Goal: Transaction & Acquisition: Purchase product/service

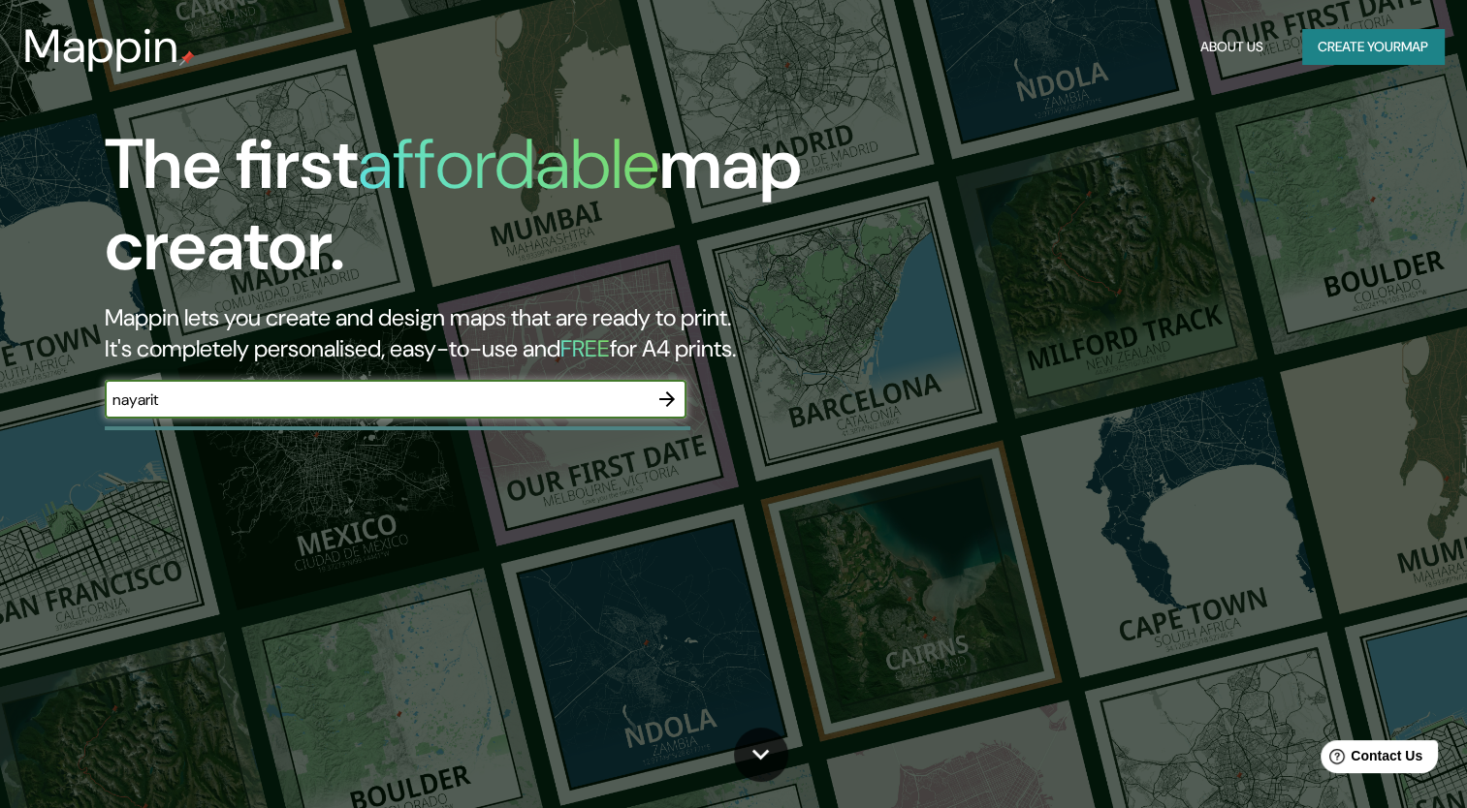
type input "nayarit"
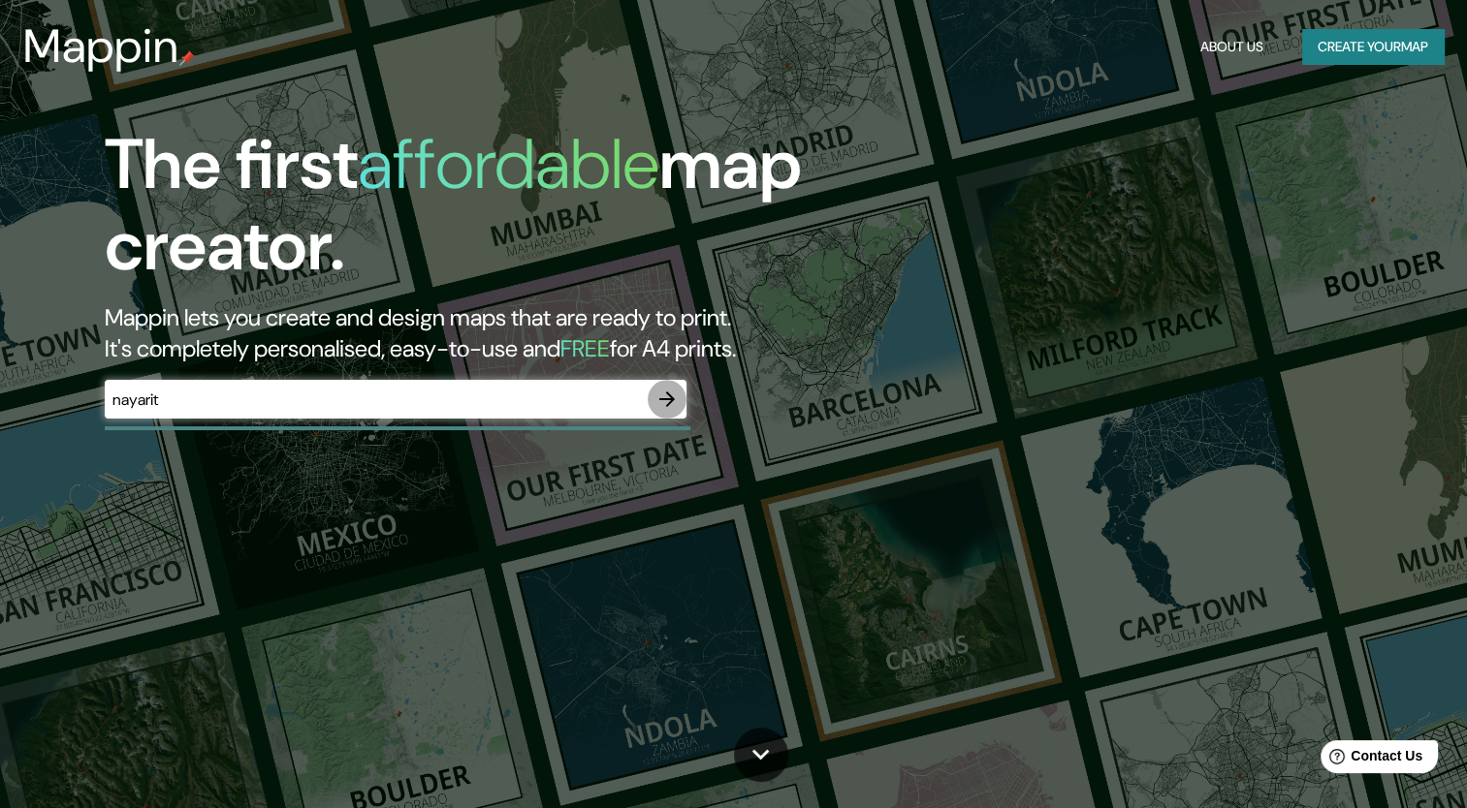
click at [675, 399] on icon "button" at bounding box center [666, 399] width 23 height 23
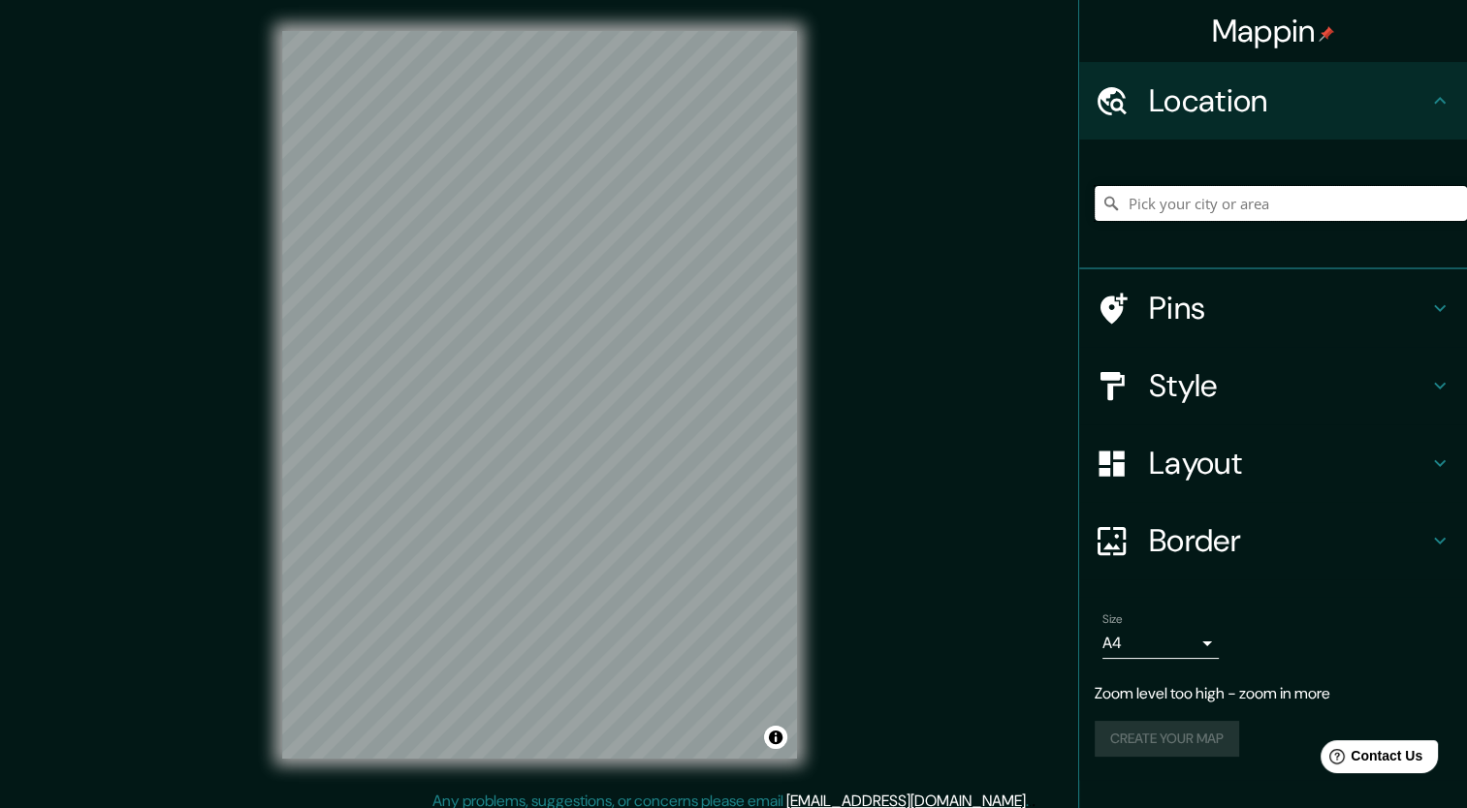
click at [1166, 204] on input "Pick your city or area" at bounding box center [1280, 203] width 372 height 35
click at [1434, 463] on icon at bounding box center [1439, 463] width 23 height 23
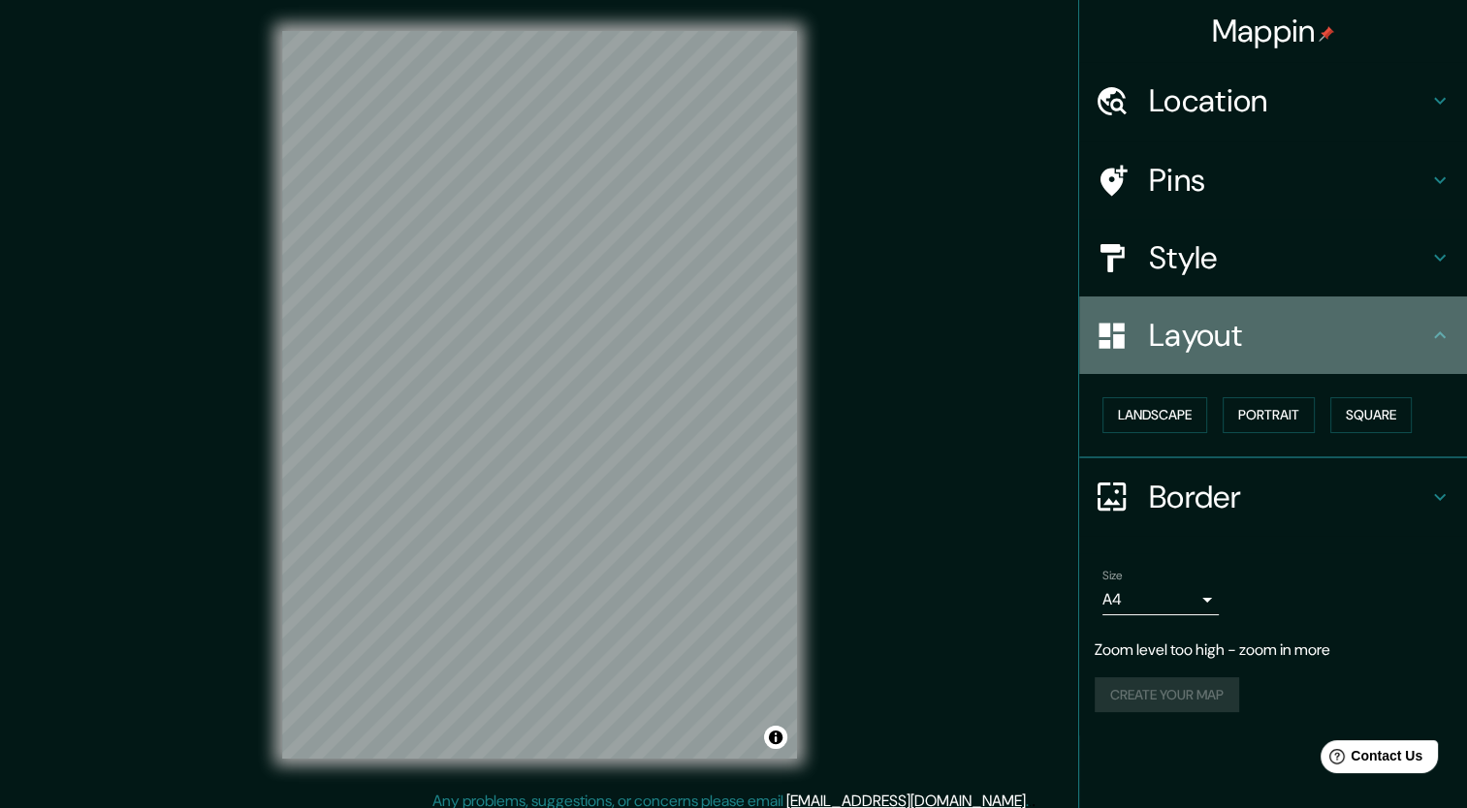
click at [1435, 342] on icon at bounding box center [1439, 335] width 23 height 23
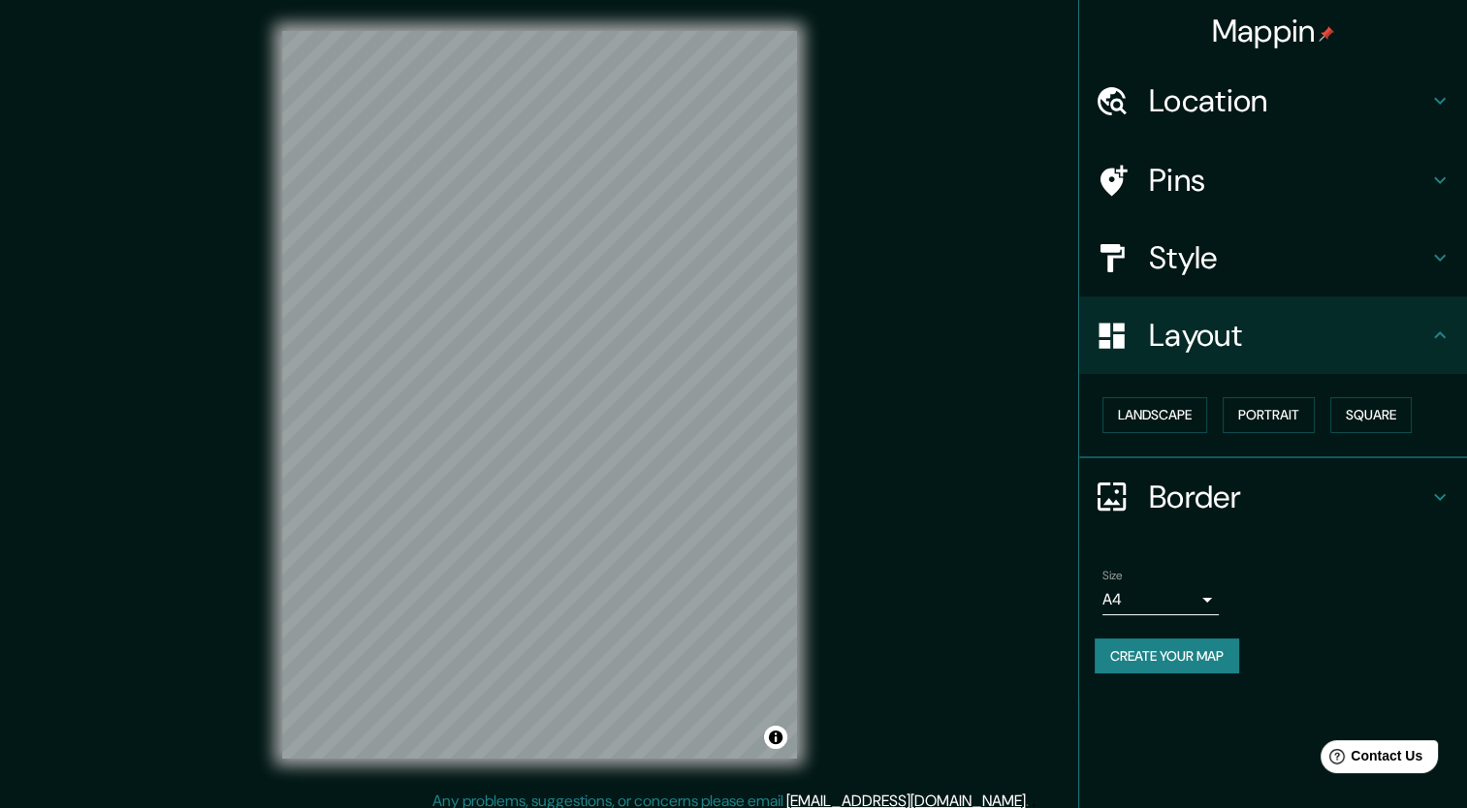
click at [1271, 107] on h4 "Location" at bounding box center [1288, 100] width 279 height 39
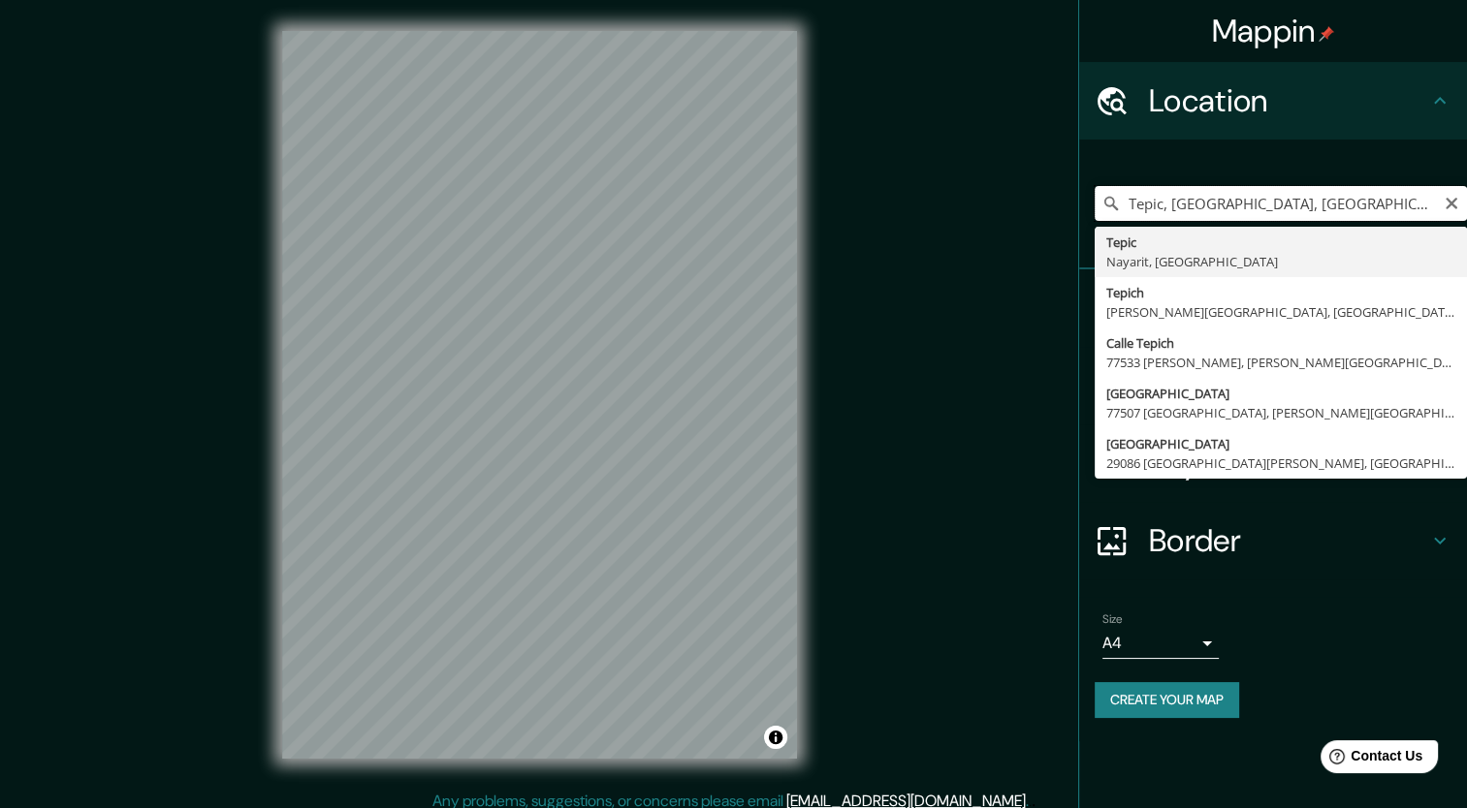
click at [1328, 194] on input "Tepic, [GEOGRAPHIC_DATA], [GEOGRAPHIC_DATA]" at bounding box center [1280, 203] width 372 height 35
type input "T"
type input "Nayarit, [GEOGRAPHIC_DATA]"
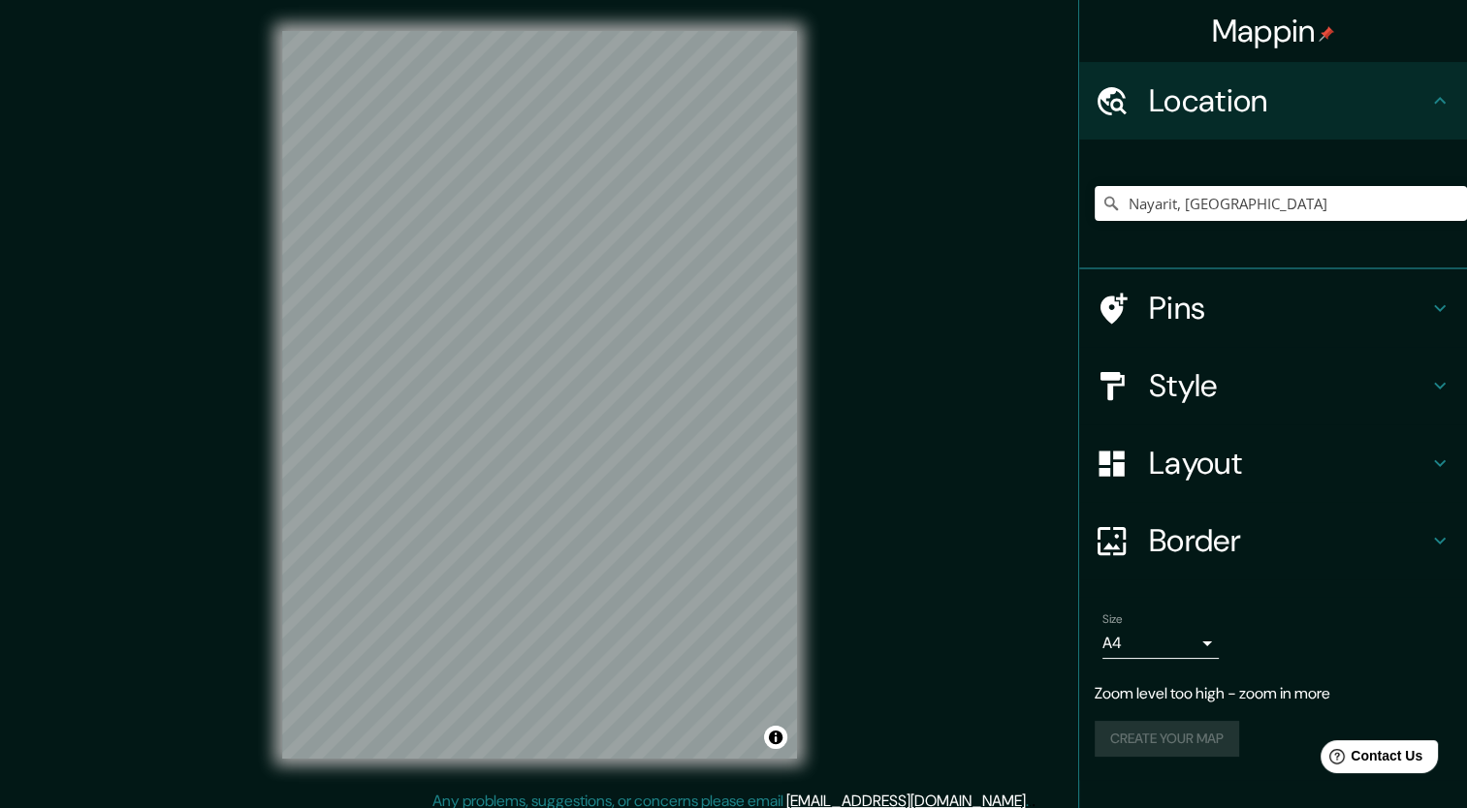
click at [1167, 386] on h4 "Style" at bounding box center [1288, 385] width 279 height 39
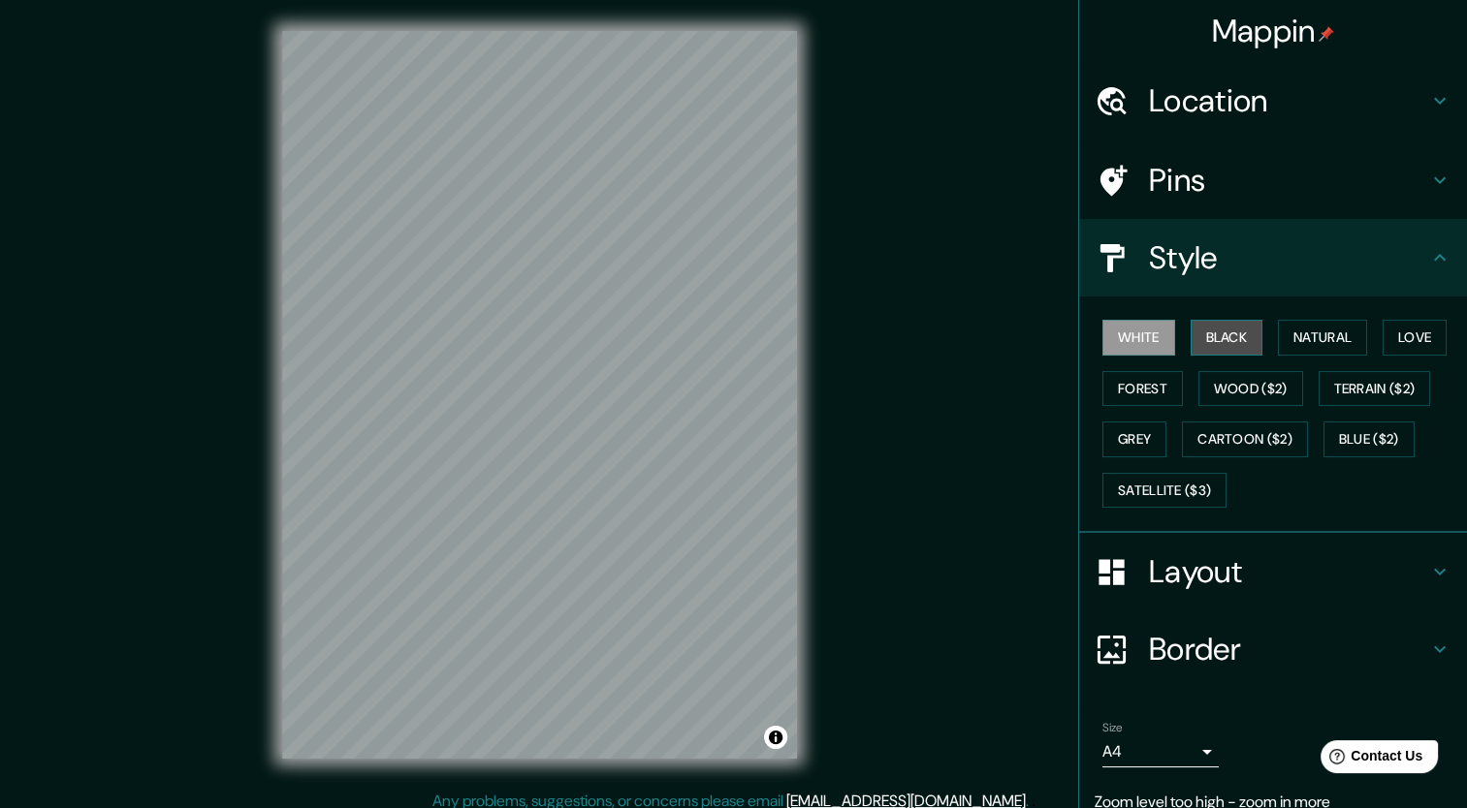
click at [1190, 339] on button "Black" at bounding box center [1226, 338] width 73 height 36
click at [1120, 339] on button "White" at bounding box center [1138, 338] width 73 height 36
click at [1281, 347] on button "Natural" at bounding box center [1322, 338] width 89 height 36
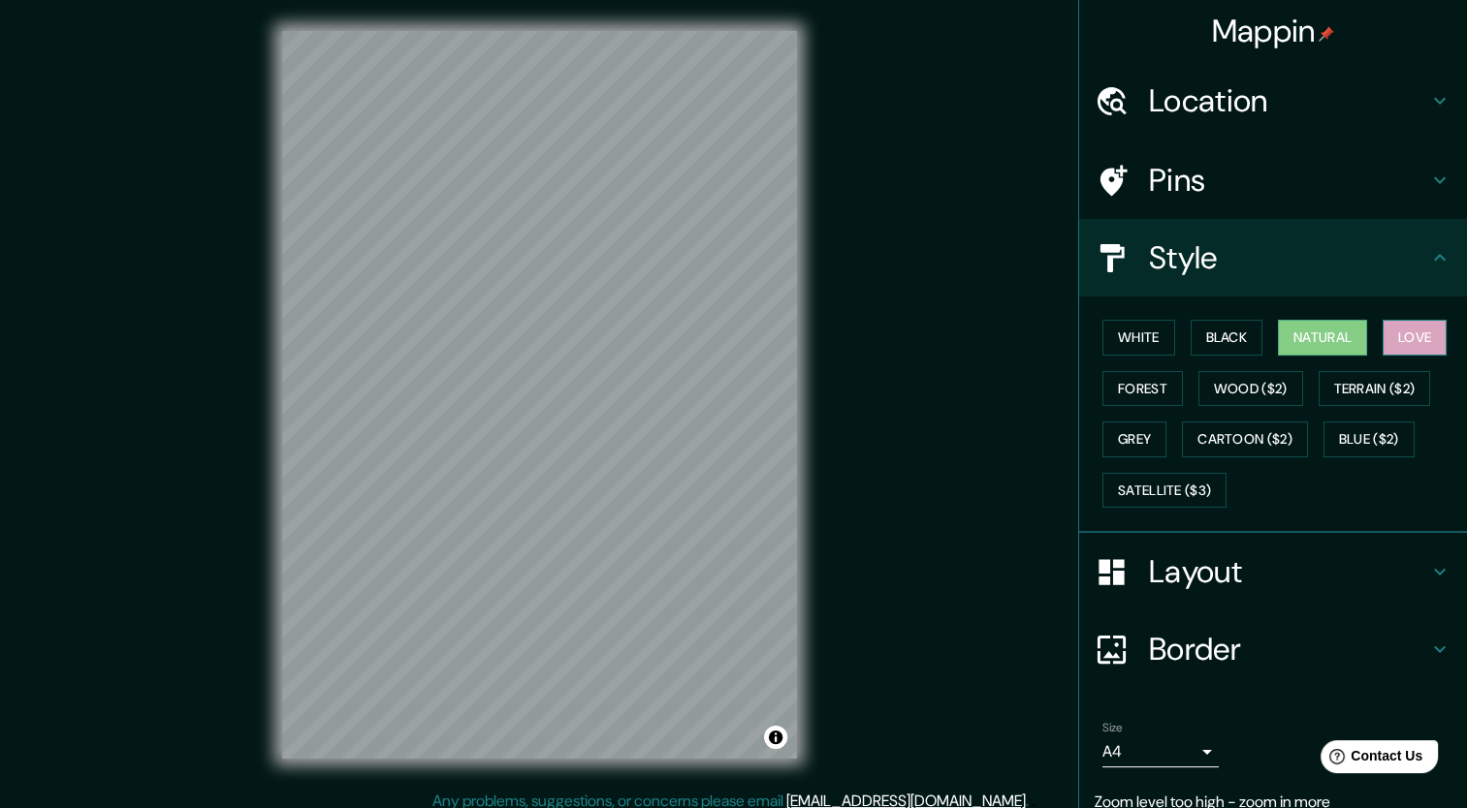
click at [1424, 340] on button "Love" at bounding box center [1414, 338] width 64 height 36
click at [1140, 394] on button "Forest" at bounding box center [1142, 389] width 80 height 36
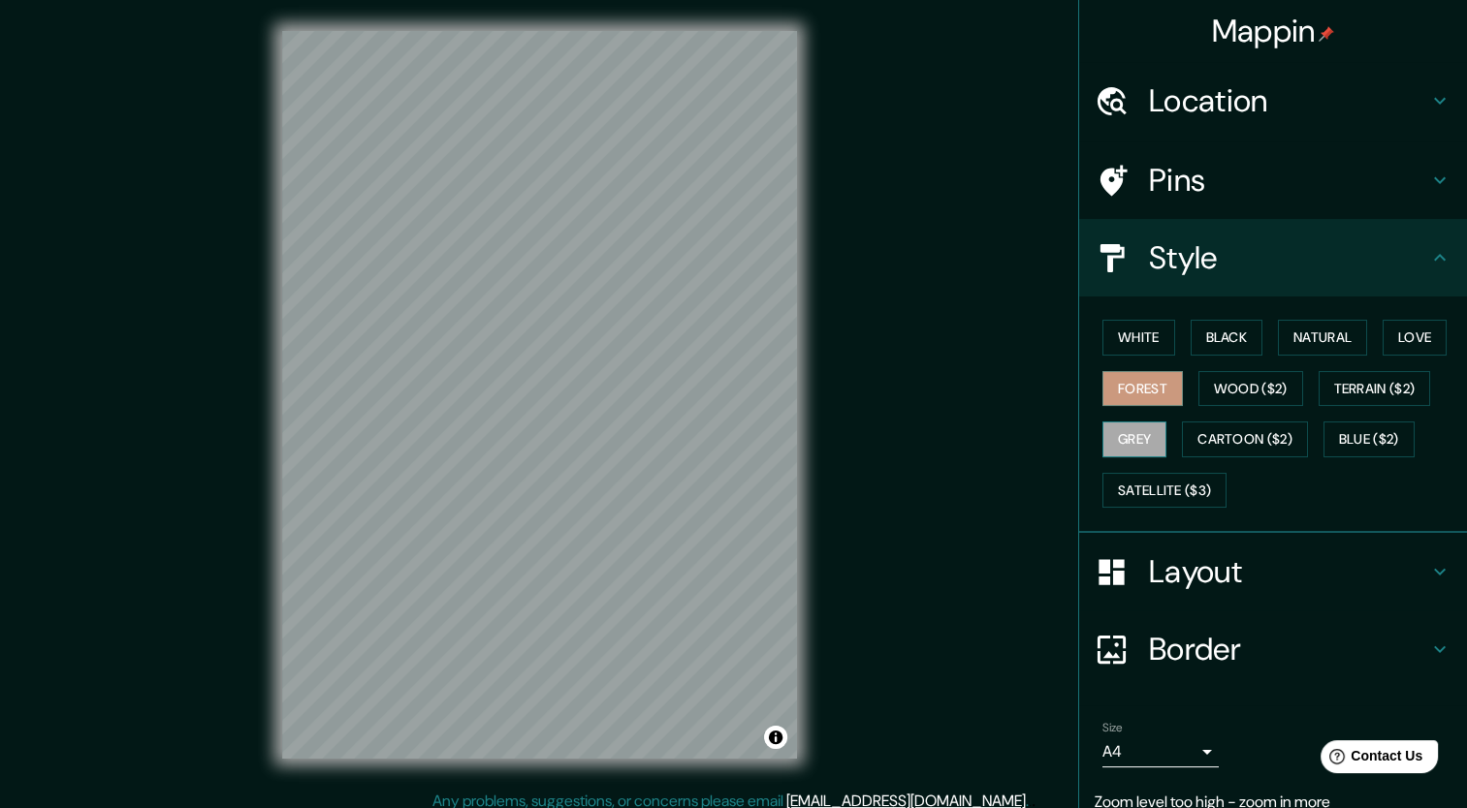
click at [1152, 438] on button "Grey" at bounding box center [1134, 440] width 64 height 36
click at [1132, 338] on button "White" at bounding box center [1138, 338] width 73 height 36
